Goal: Task Accomplishment & Management: Use online tool/utility

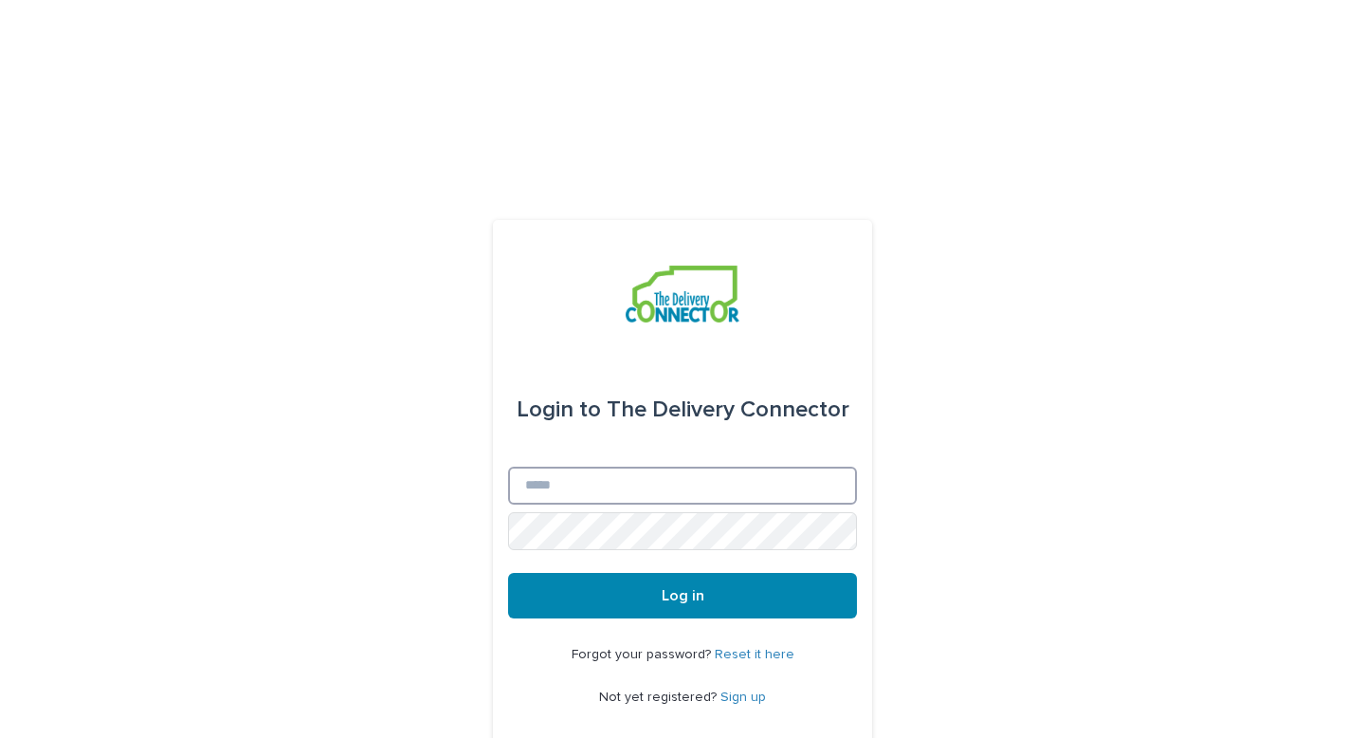
type input "**********"
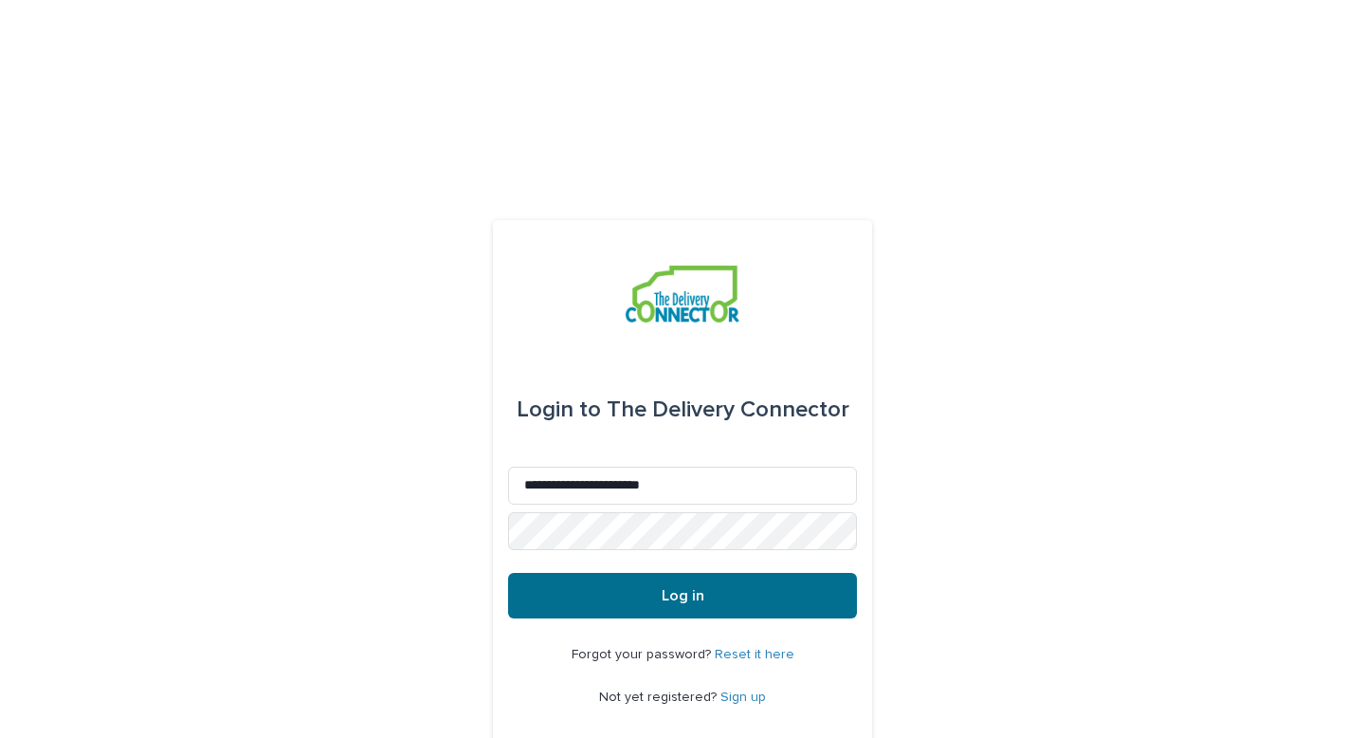
click at [695, 588] on span "Log in" at bounding box center [683, 595] width 43 height 15
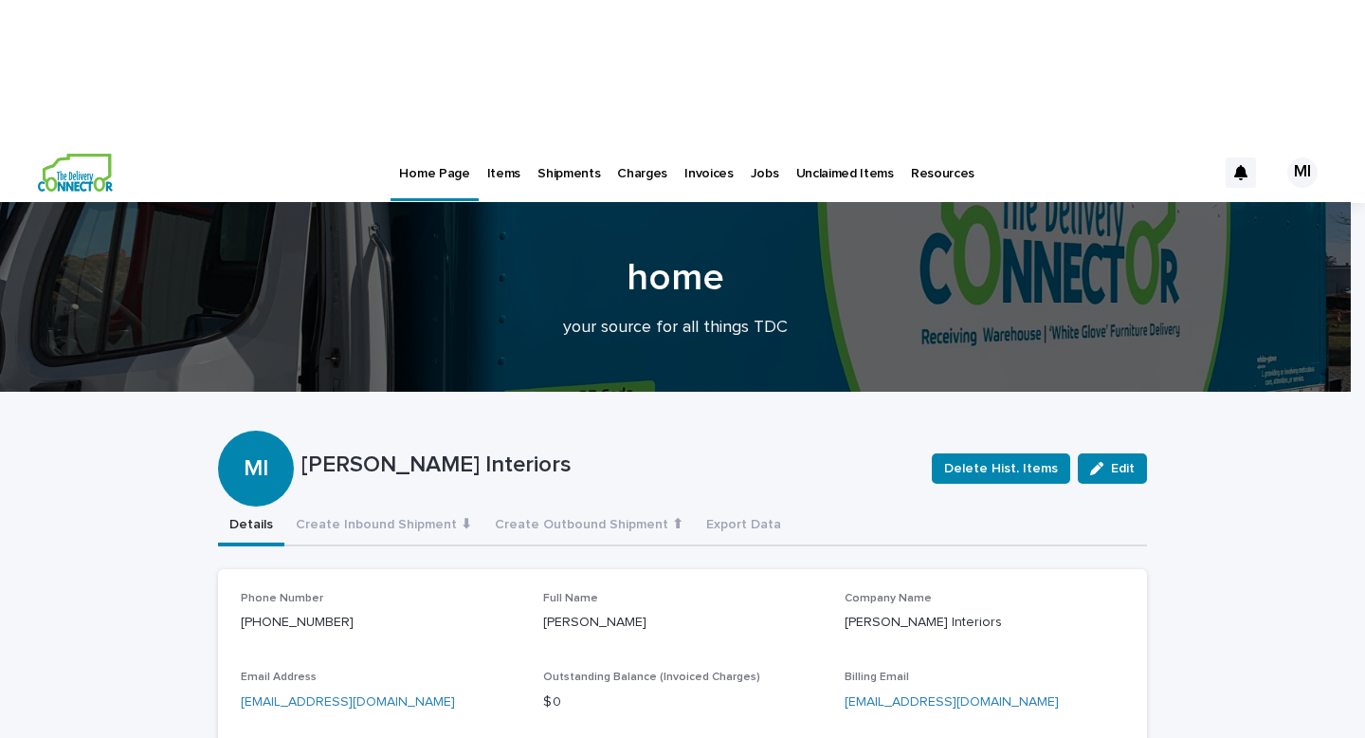
click at [751, 142] on p "Jobs" at bounding box center [765, 162] width 28 height 40
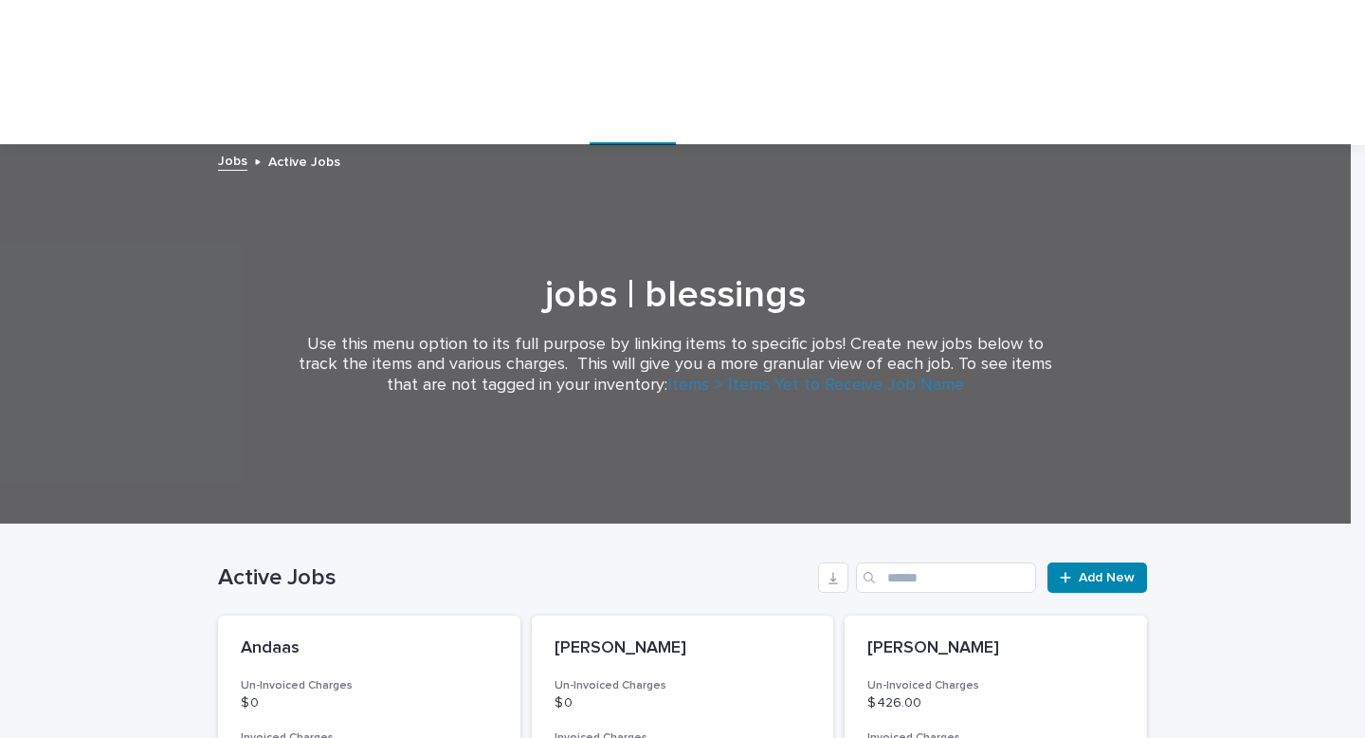
scroll to position [108, 0]
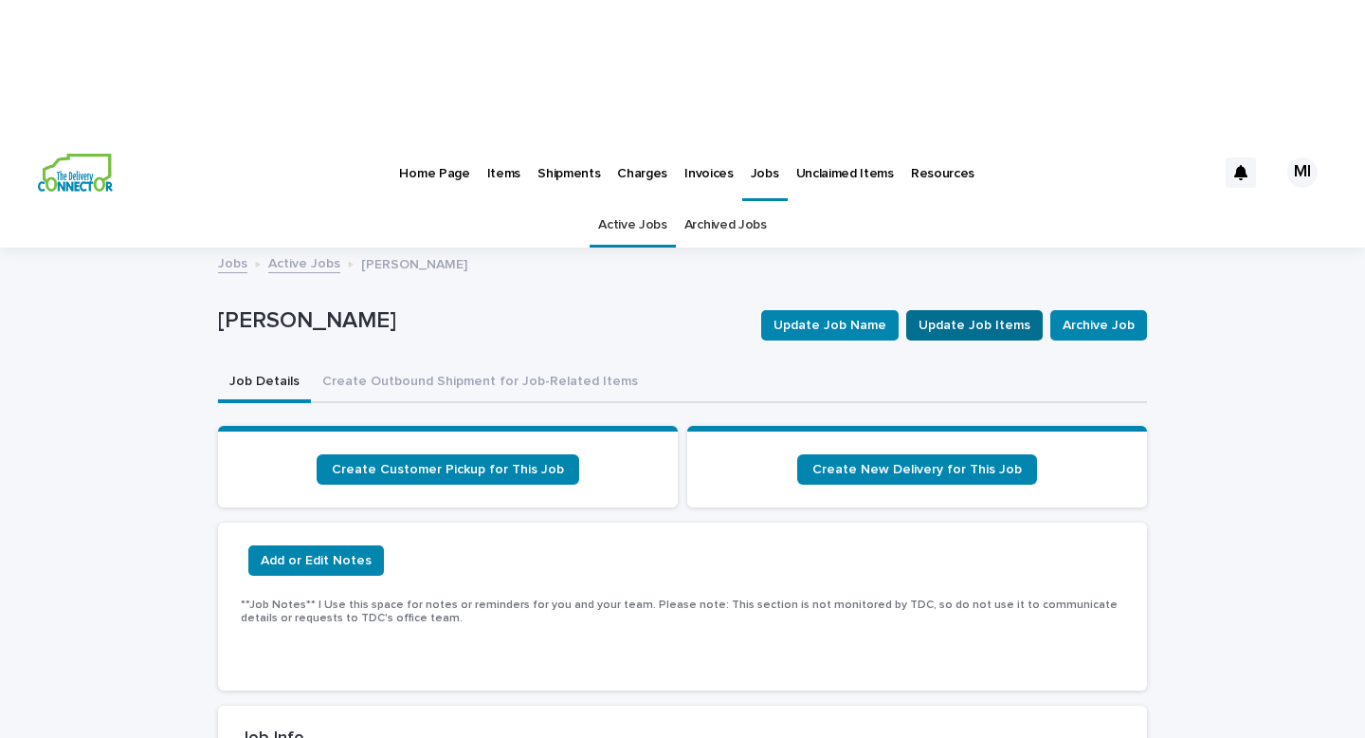
click at [984, 316] on span "Update Job Items" at bounding box center [975, 325] width 112 height 19
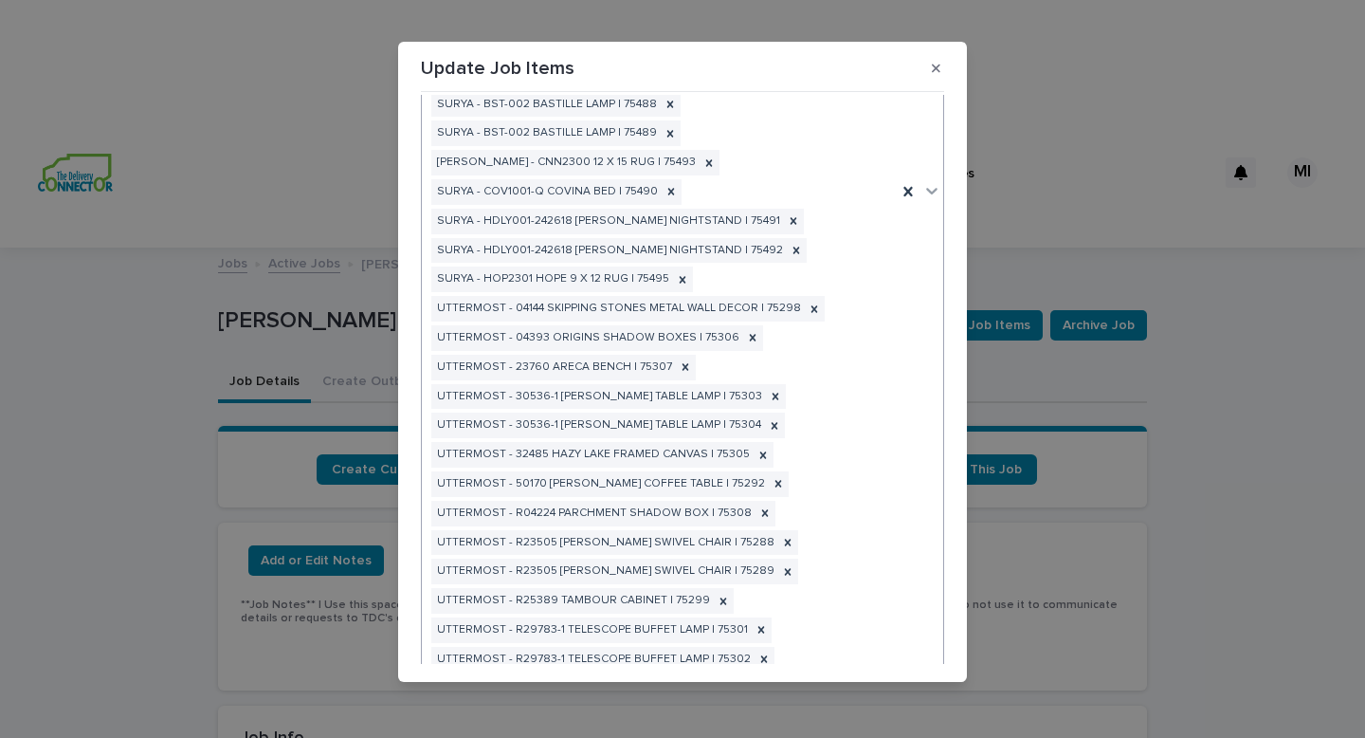
scroll to position [517, 0]
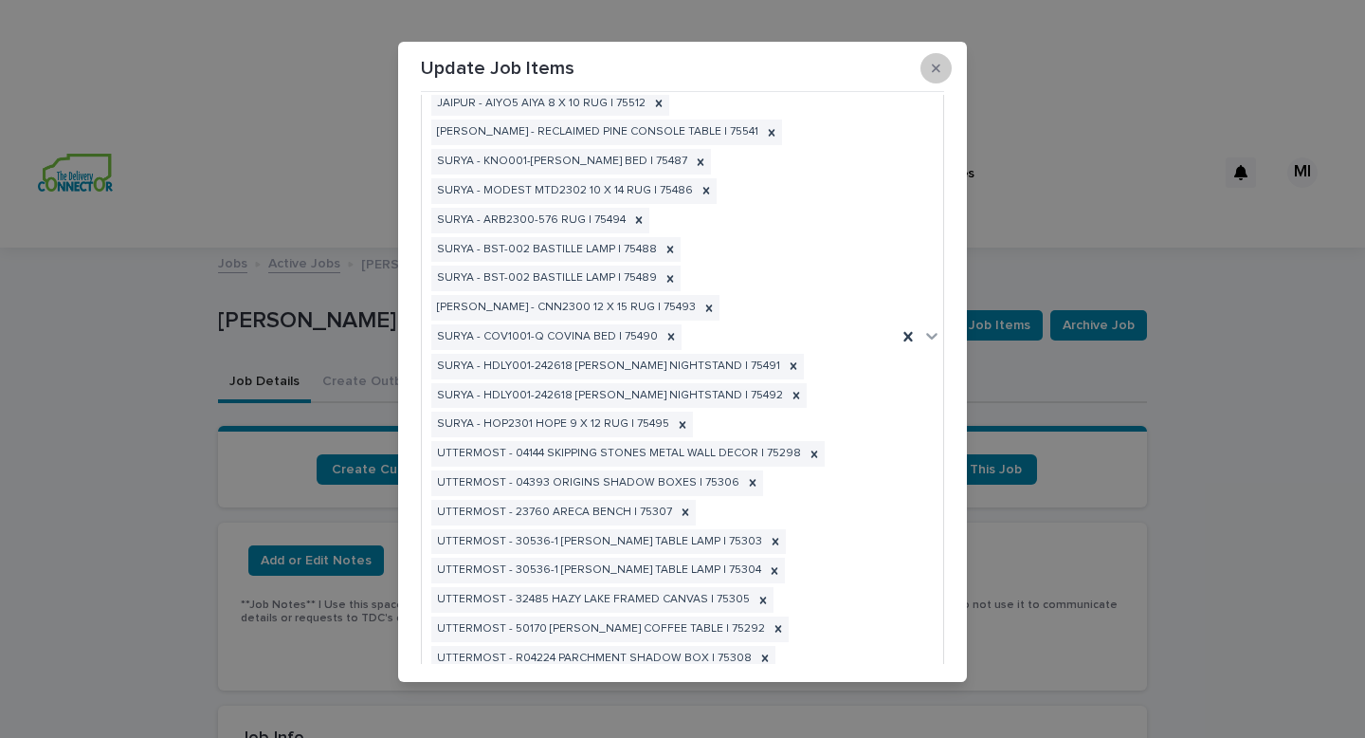
click at [932, 63] on icon "button" at bounding box center [936, 68] width 9 height 13
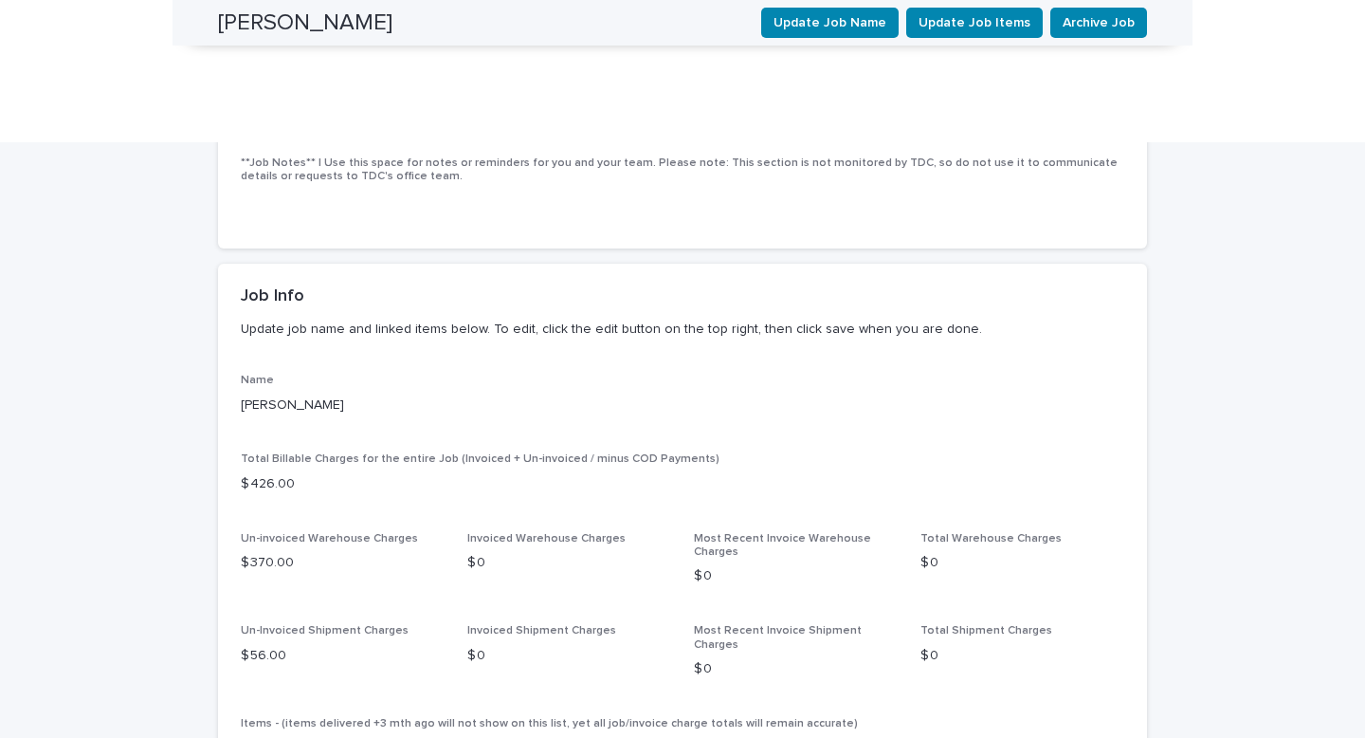
scroll to position [0, 0]
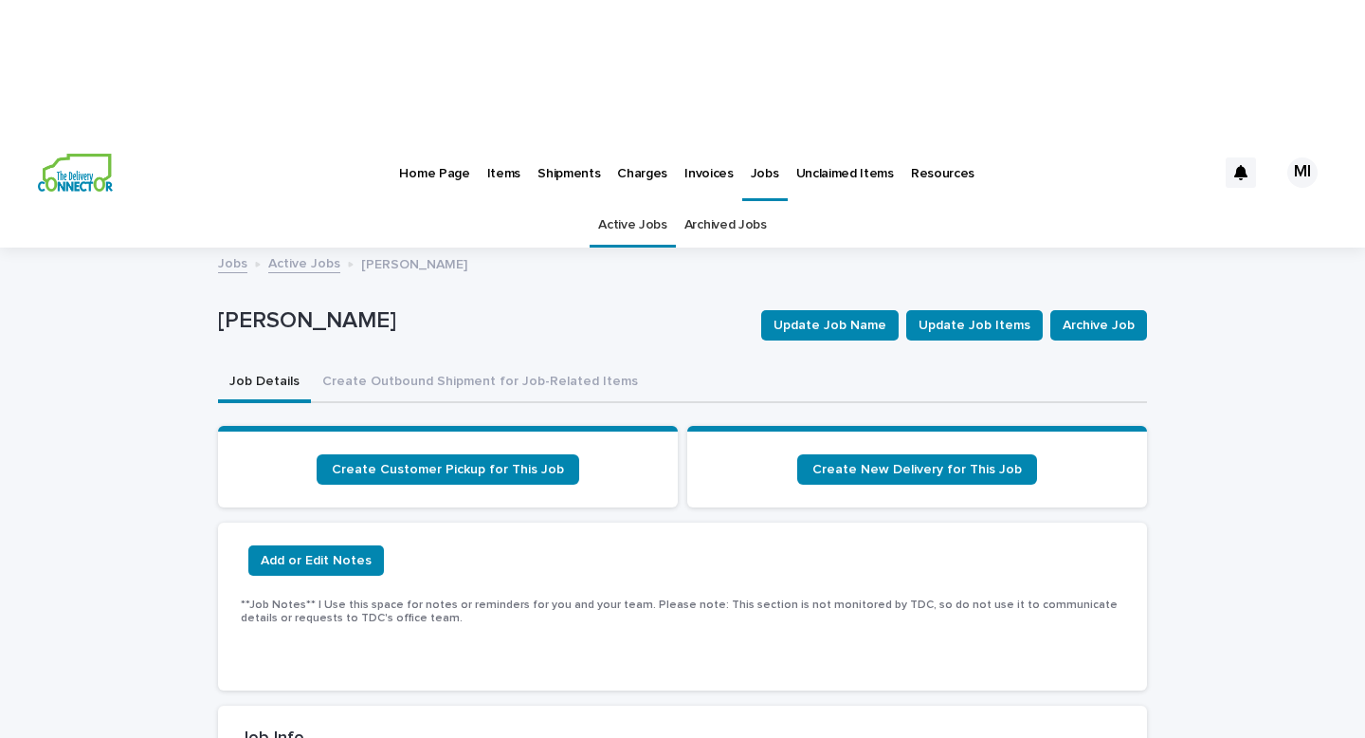
click at [497, 142] on link "Items" at bounding box center [504, 171] width 50 height 59
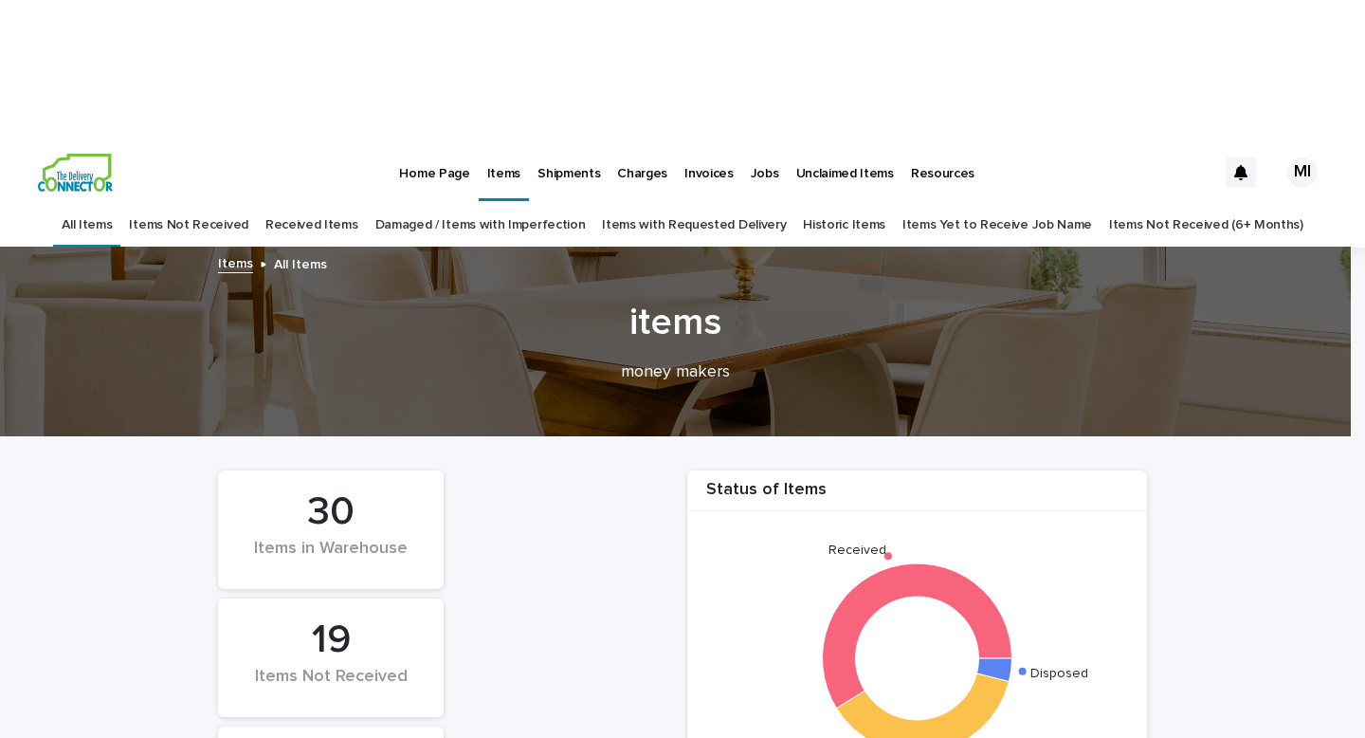
click at [437, 142] on p "Home Page" at bounding box center [434, 162] width 70 height 40
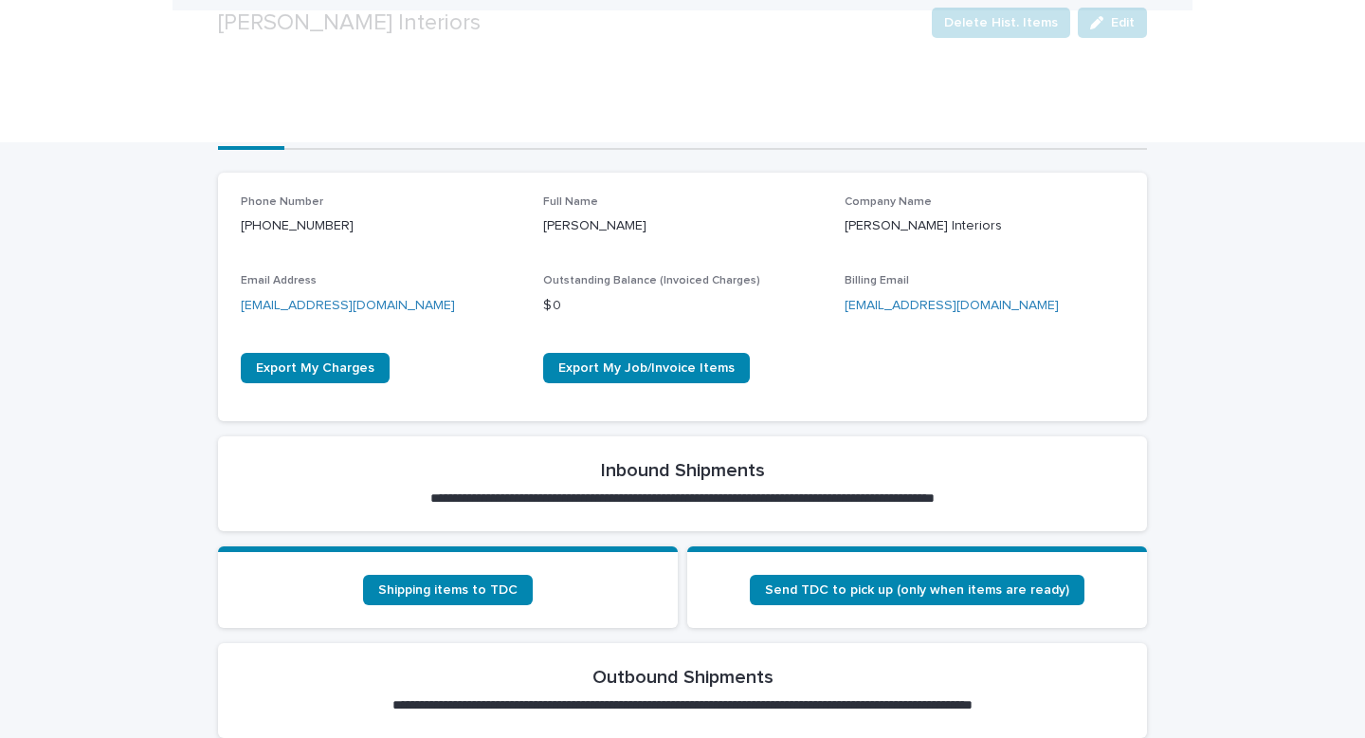
scroll to position [413, 0]
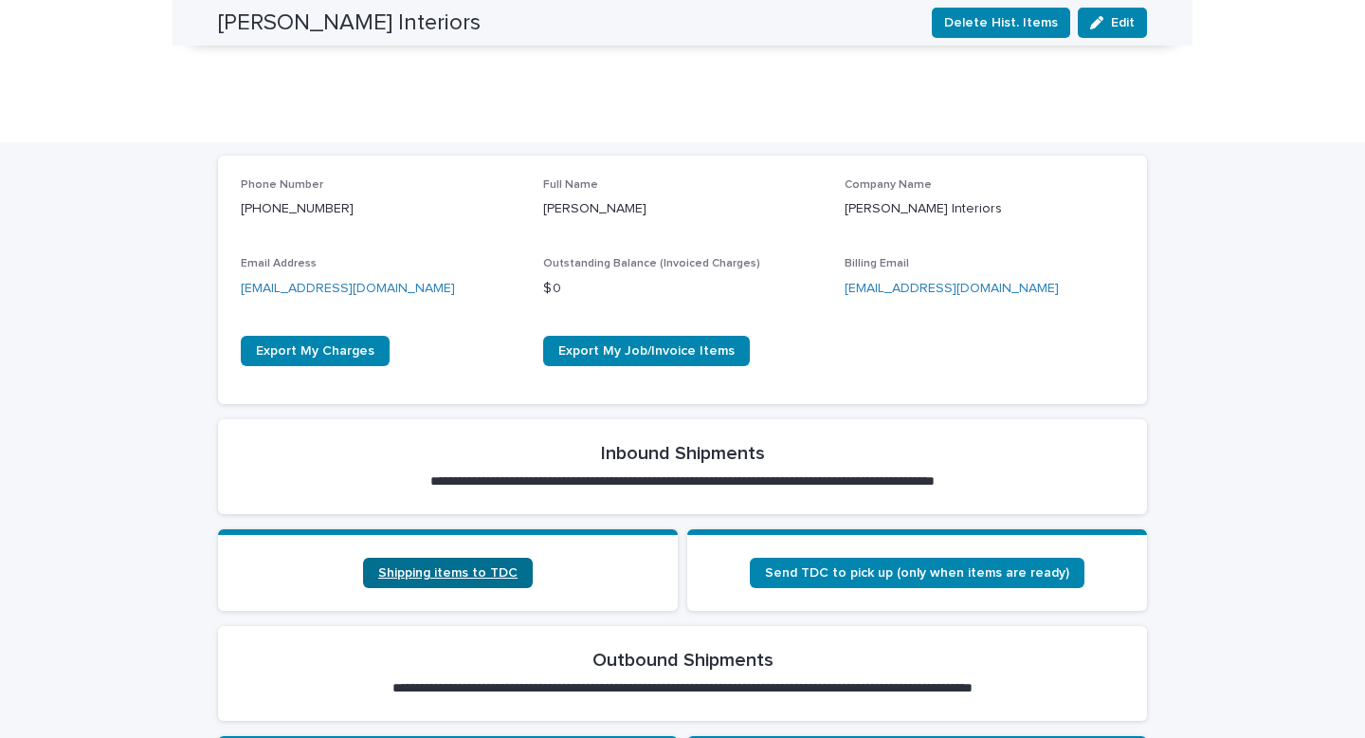
click at [487, 557] on link "Shipping items to TDC" at bounding box center [448, 572] width 170 height 30
